Goal: Task Accomplishment & Management: Use online tool/utility

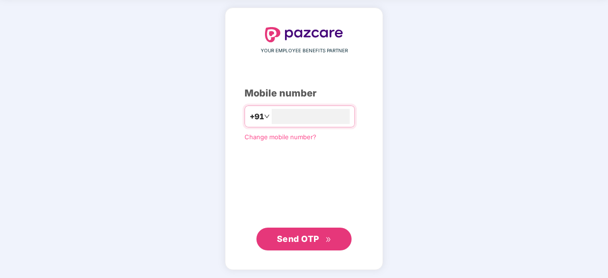
type input "**********"
click at [301, 243] on span "Send OTP" at bounding box center [298, 238] width 42 height 10
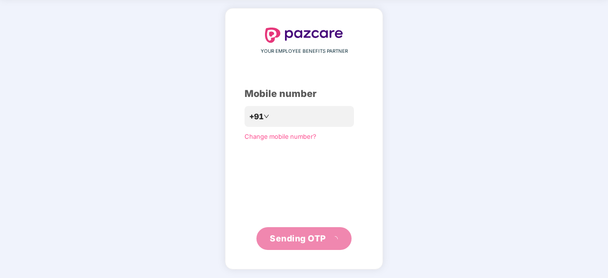
scroll to position [31, 0]
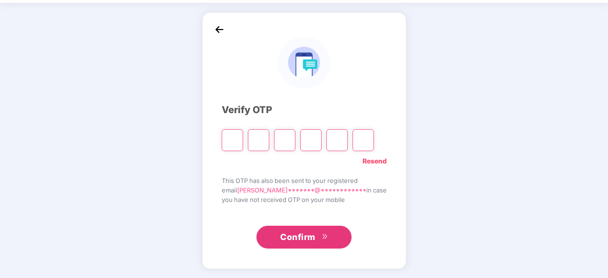
type input "*"
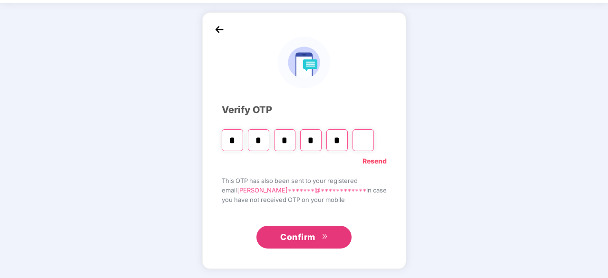
type input "*"
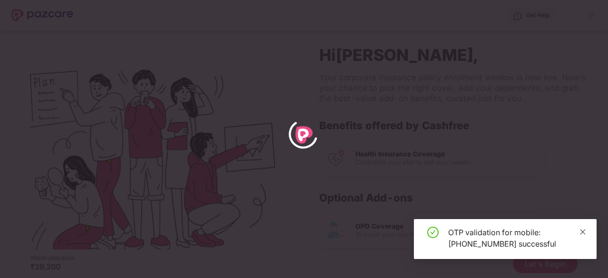
click at [581, 232] on icon "close" at bounding box center [582, 232] width 7 height 7
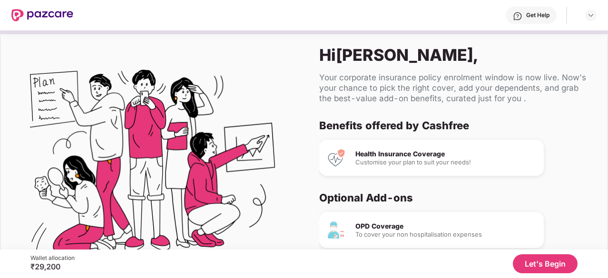
click at [539, 264] on button "Let's Begin" at bounding box center [545, 263] width 65 height 19
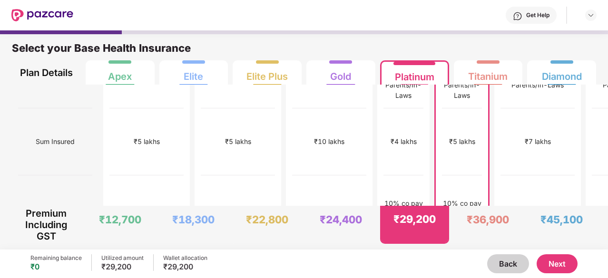
scroll to position [28, 0]
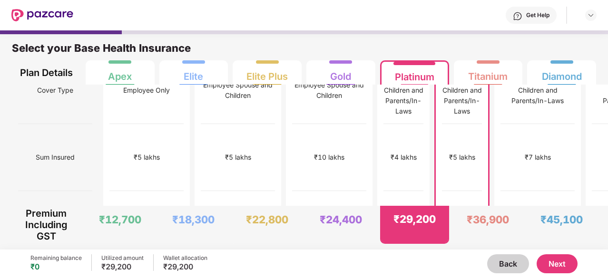
click at [558, 261] on button "Next" at bounding box center [556, 263] width 41 height 19
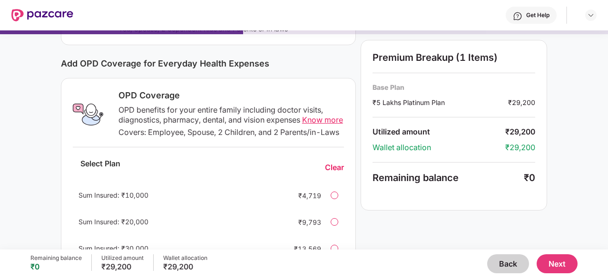
scroll to position [146, 0]
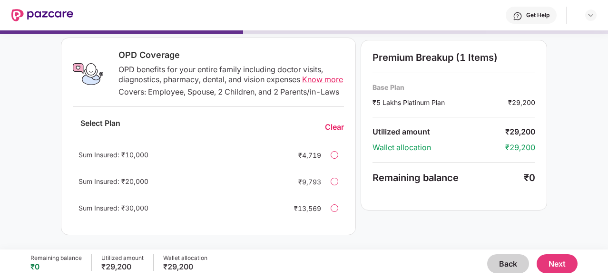
click at [569, 265] on button "Next" at bounding box center [556, 263] width 41 height 19
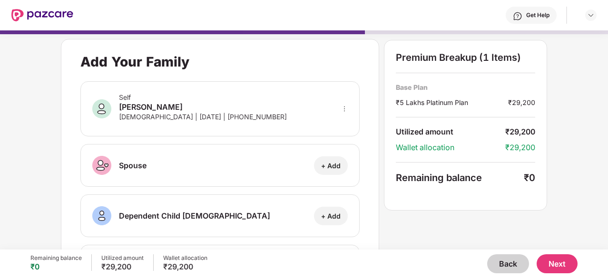
click at [569, 265] on button "Next" at bounding box center [556, 263] width 41 height 19
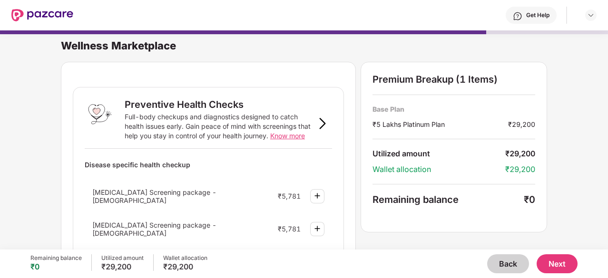
click at [569, 265] on button "Next" at bounding box center [556, 263] width 41 height 19
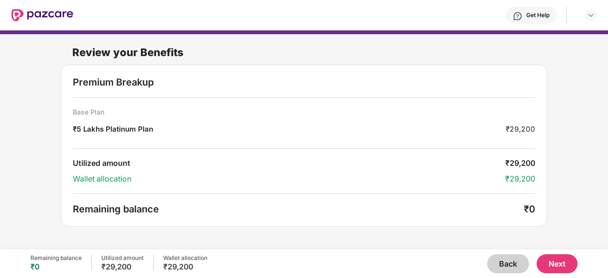
click at [568, 265] on button "Next" at bounding box center [556, 263] width 41 height 19
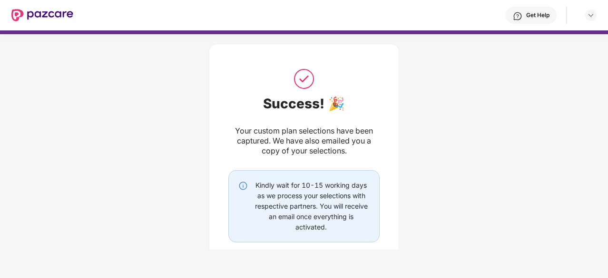
scroll to position [64, 0]
